Goal: Information Seeking & Learning: Compare options

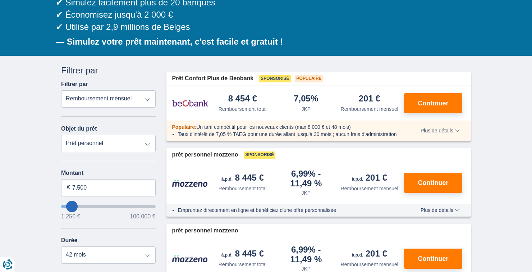
scroll to position [124, 0]
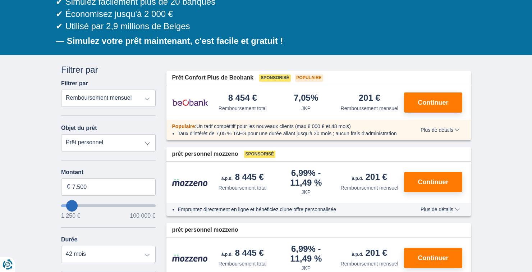
type input "10.250"
type input "10250"
select select "60"
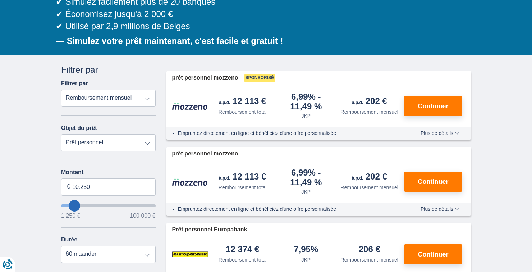
type input "11.250"
type input "11250"
type input "7.250"
type input "7250"
select select "42"
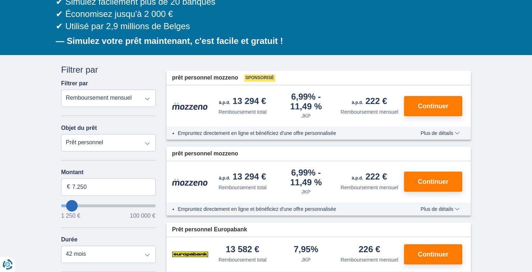
type input "6.250"
type input "6250"
type input "2.250"
type input "2250"
select select "24"
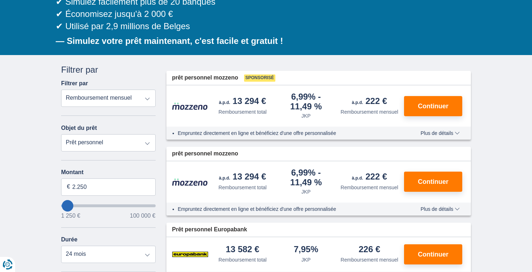
type input "1.250"
type input "1250"
type input "2.250"
type input "2250"
type input "3.250"
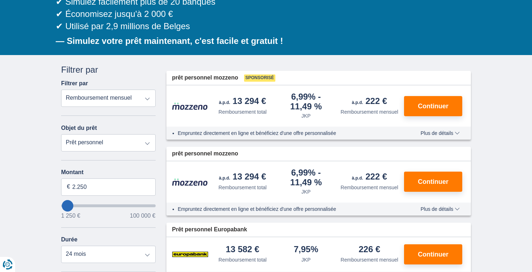
type input "3250"
type input "4.250"
type input "4250"
select select "36"
type input "5.250"
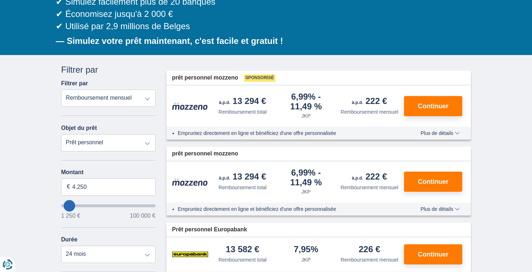
type input "5250"
type input "6.250"
type input "6250"
type input "7.250"
type input "7250"
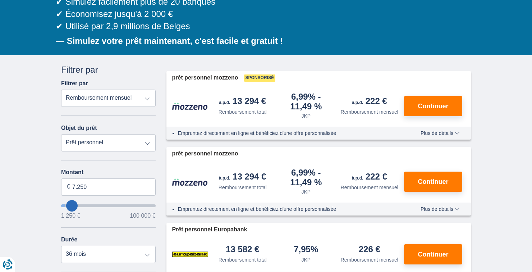
select select "42"
type input "8.250"
type input "8250"
select select "48"
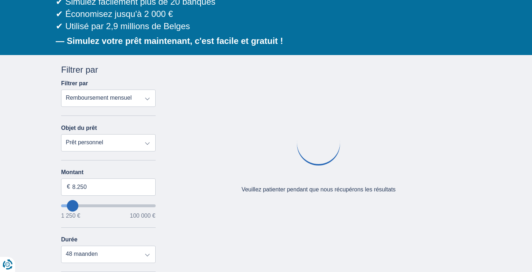
type input "9.250"
type input "9250"
type input "8.250"
type input "8250"
type input "7.250"
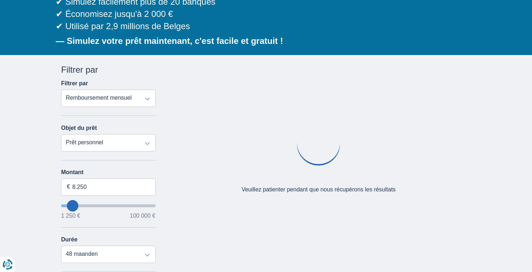
type input "7250"
select select "42"
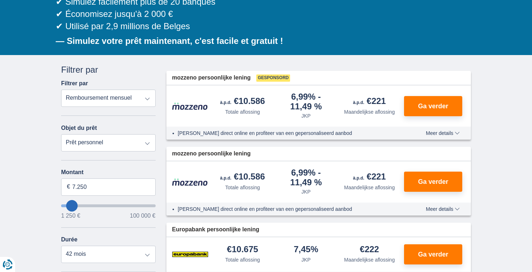
type input "8.250"
type input "8250"
select select "48"
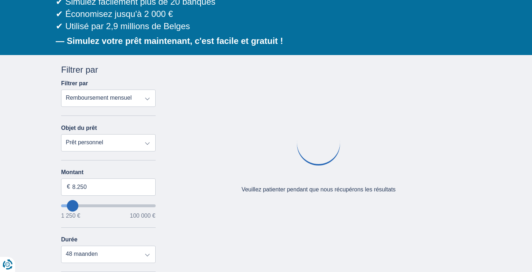
type input "8250"
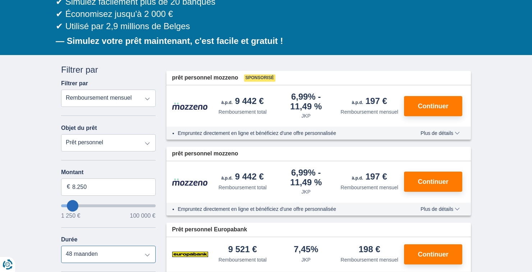
click at [128, 245] on select "12 mois 18 mois 24 mois 30 mois 36 mois 42 mois 48 maanden" at bounding box center [108, 253] width 94 height 17
select select "36"
click at [61, 245] on select "12 mois 18 mois 24 mois 30 mois 36 mois 42 mois 48 maanden" at bounding box center [108, 253] width 94 height 17
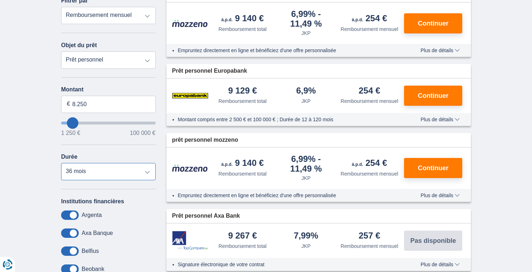
scroll to position [209, 0]
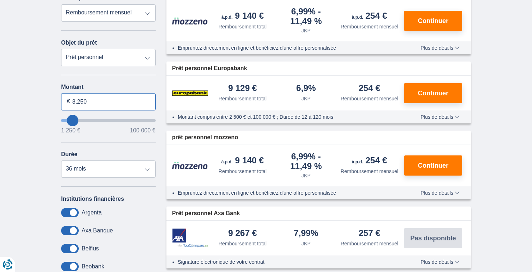
click at [100, 93] on input "8.250" at bounding box center [108, 101] width 94 height 17
type input "8.500"
type input "8250"
select select "48"
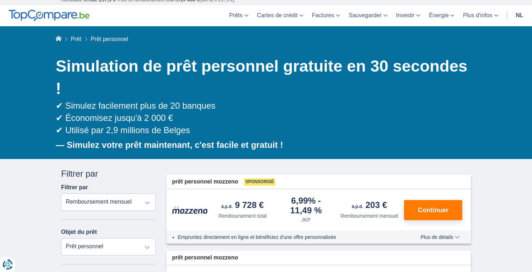
scroll to position [20, 0]
